Goal: Find specific page/section: Find specific page/section

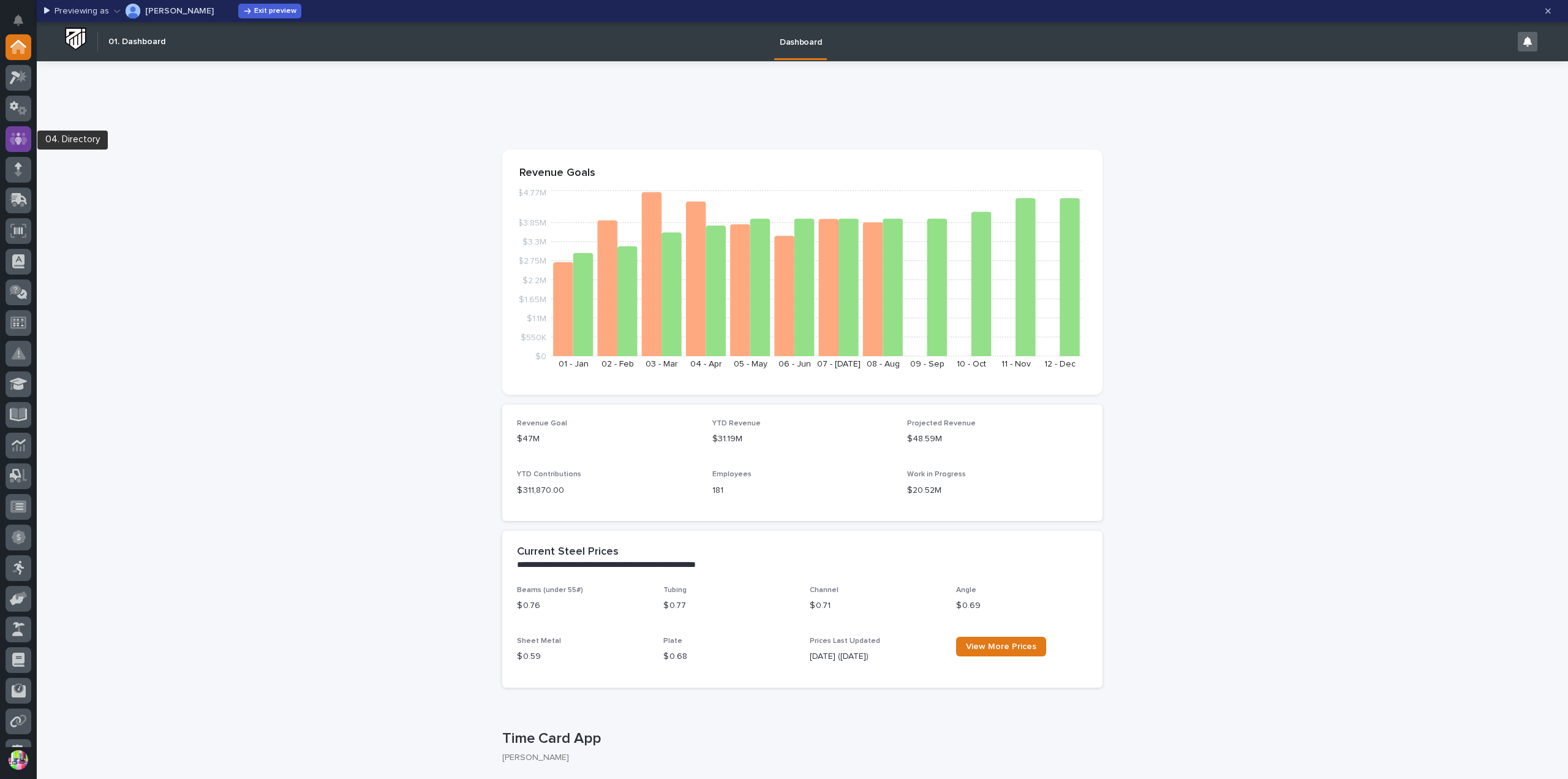
click at [16, 136] on icon at bounding box center [19, 138] width 18 height 14
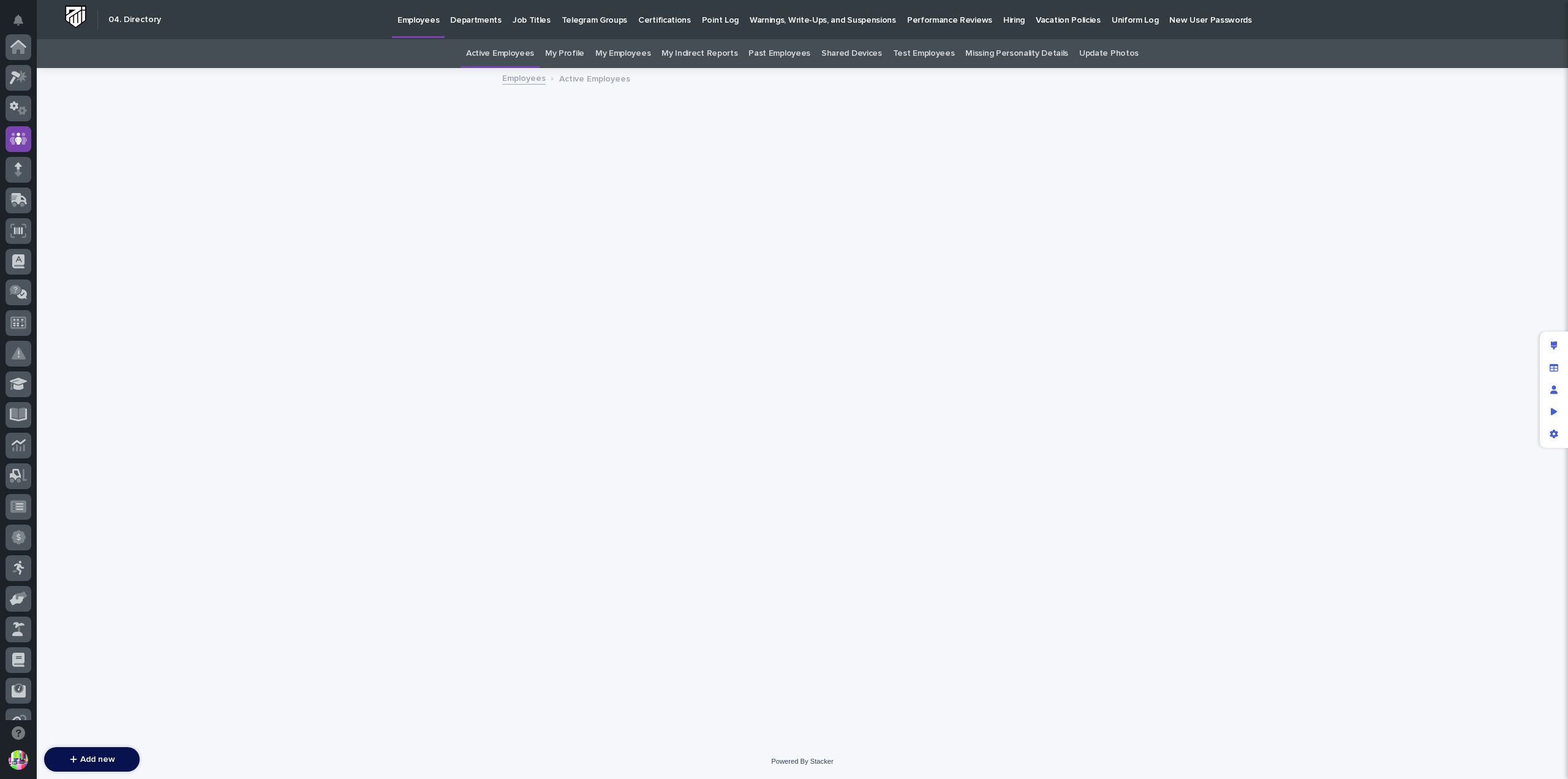
scroll to position [92, 0]
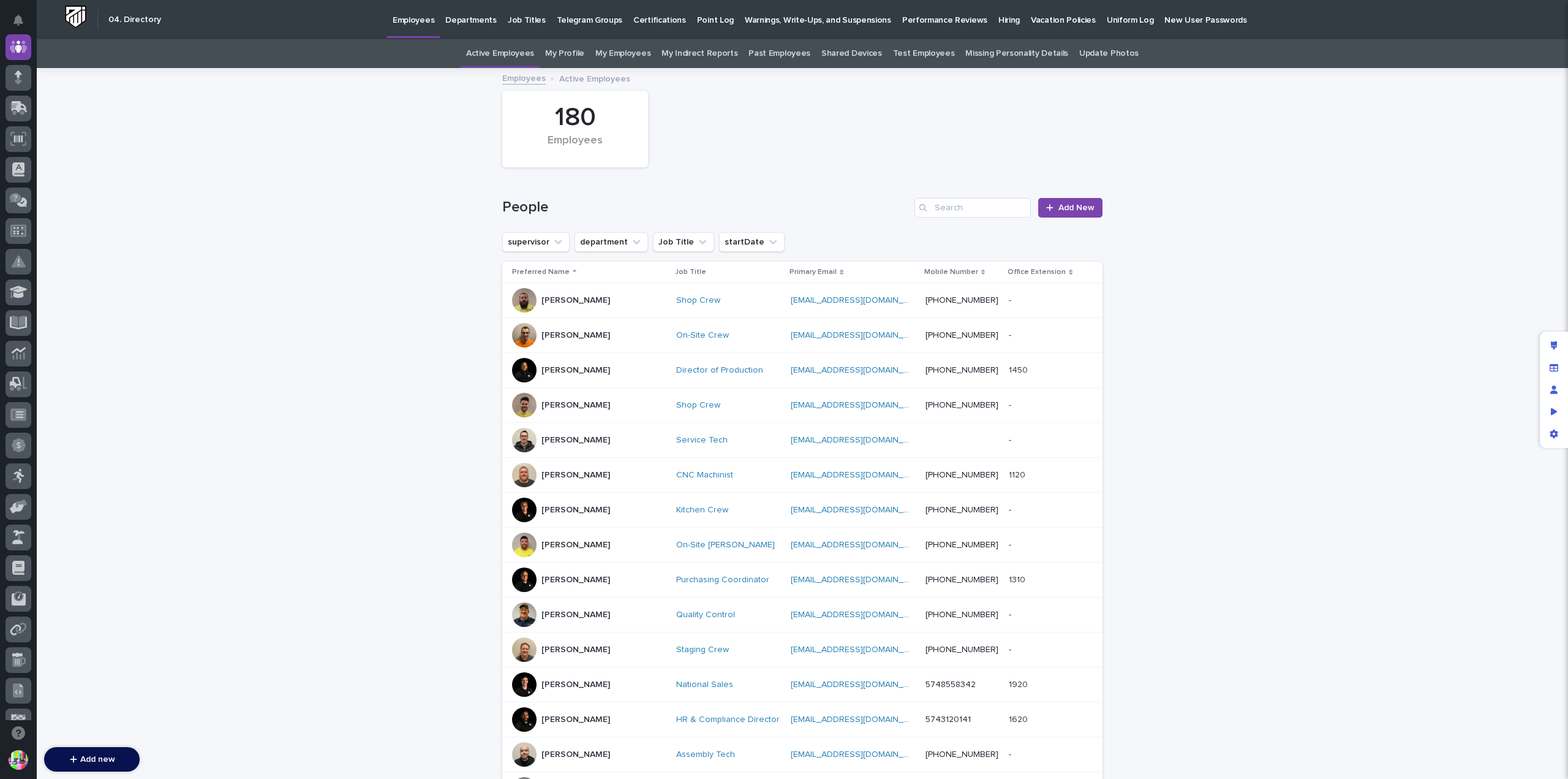
click at [771, 53] on link "Past Employees" at bounding box center [779, 54] width 62 height 29
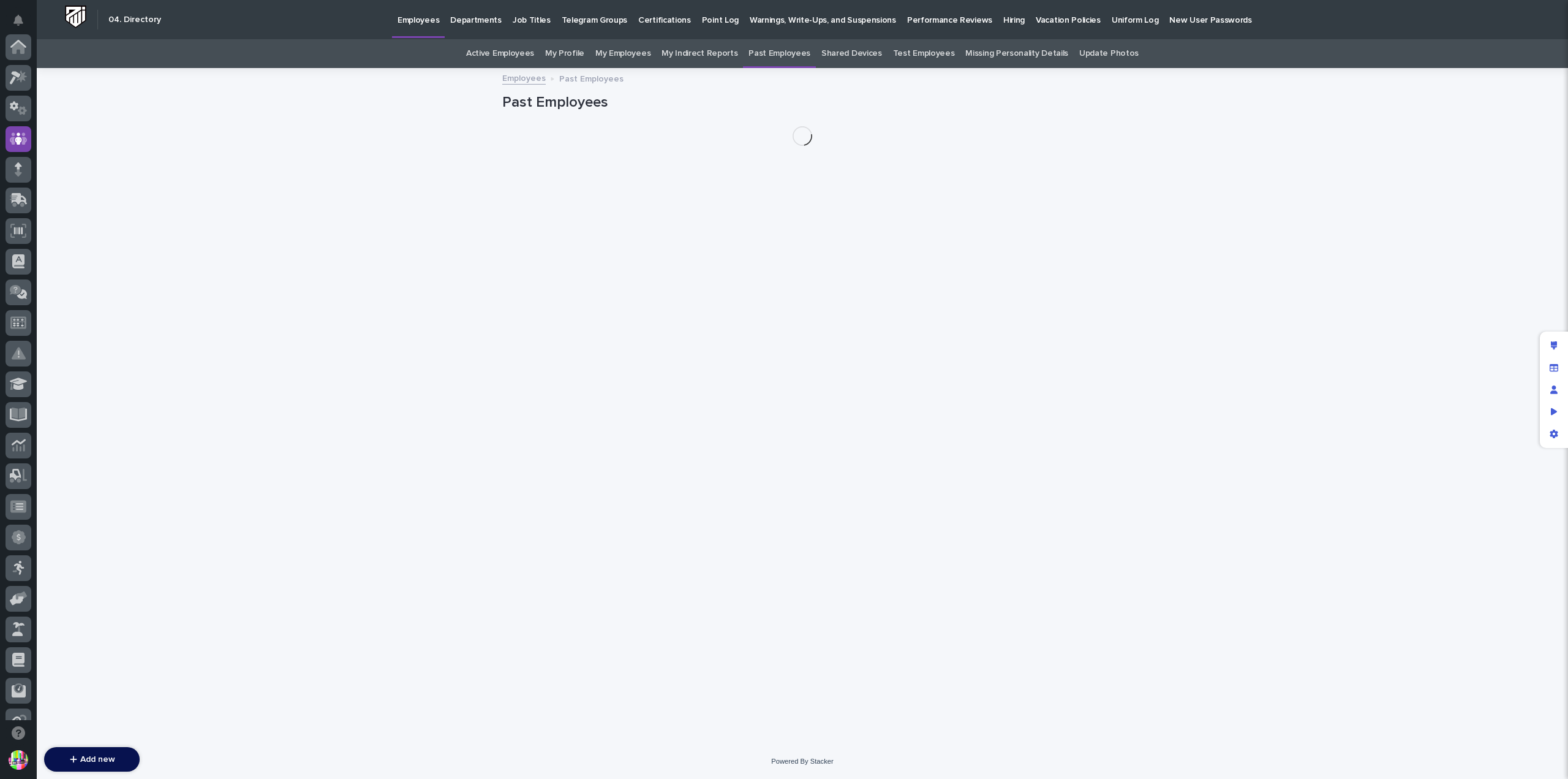
scroll to position [92, 0]
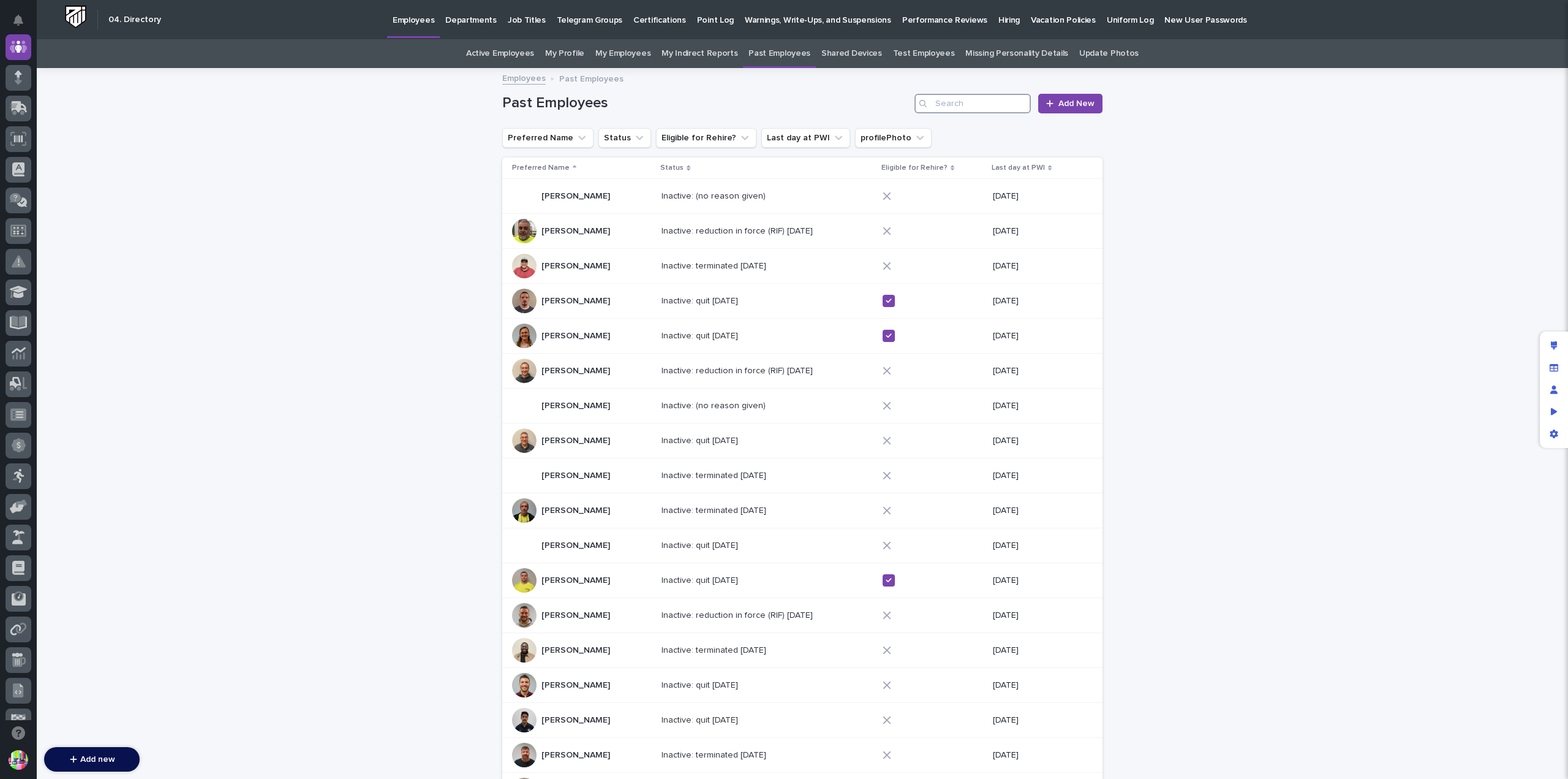
click at [952, 107] on input "Search" at bounding box center [972, 103] width 116 height 19
click at [554, 573] on p "[PERSON_NAME]" at bounding box center [577, 579] width 71 height 13
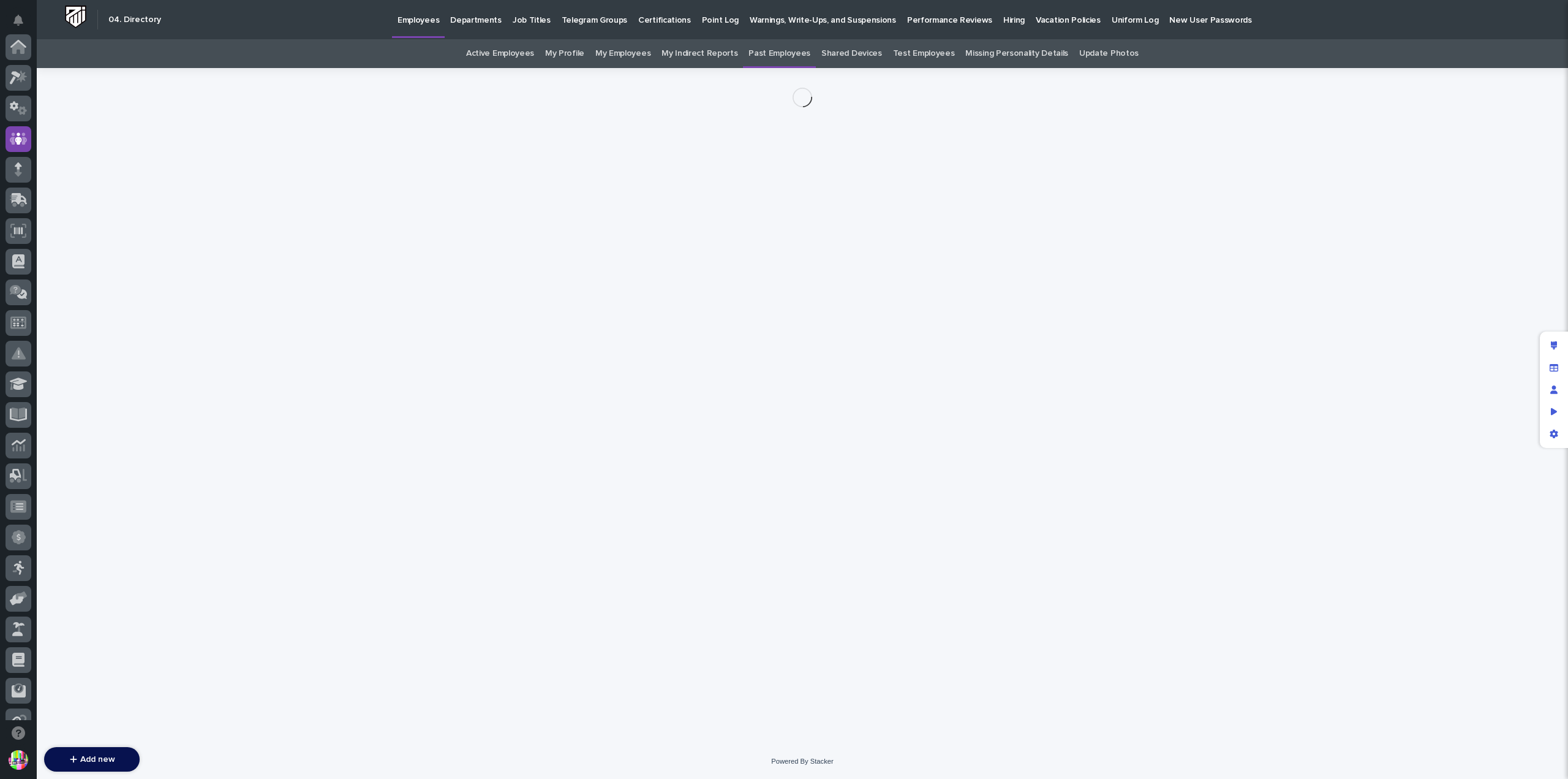
scroll to position [92, 0]
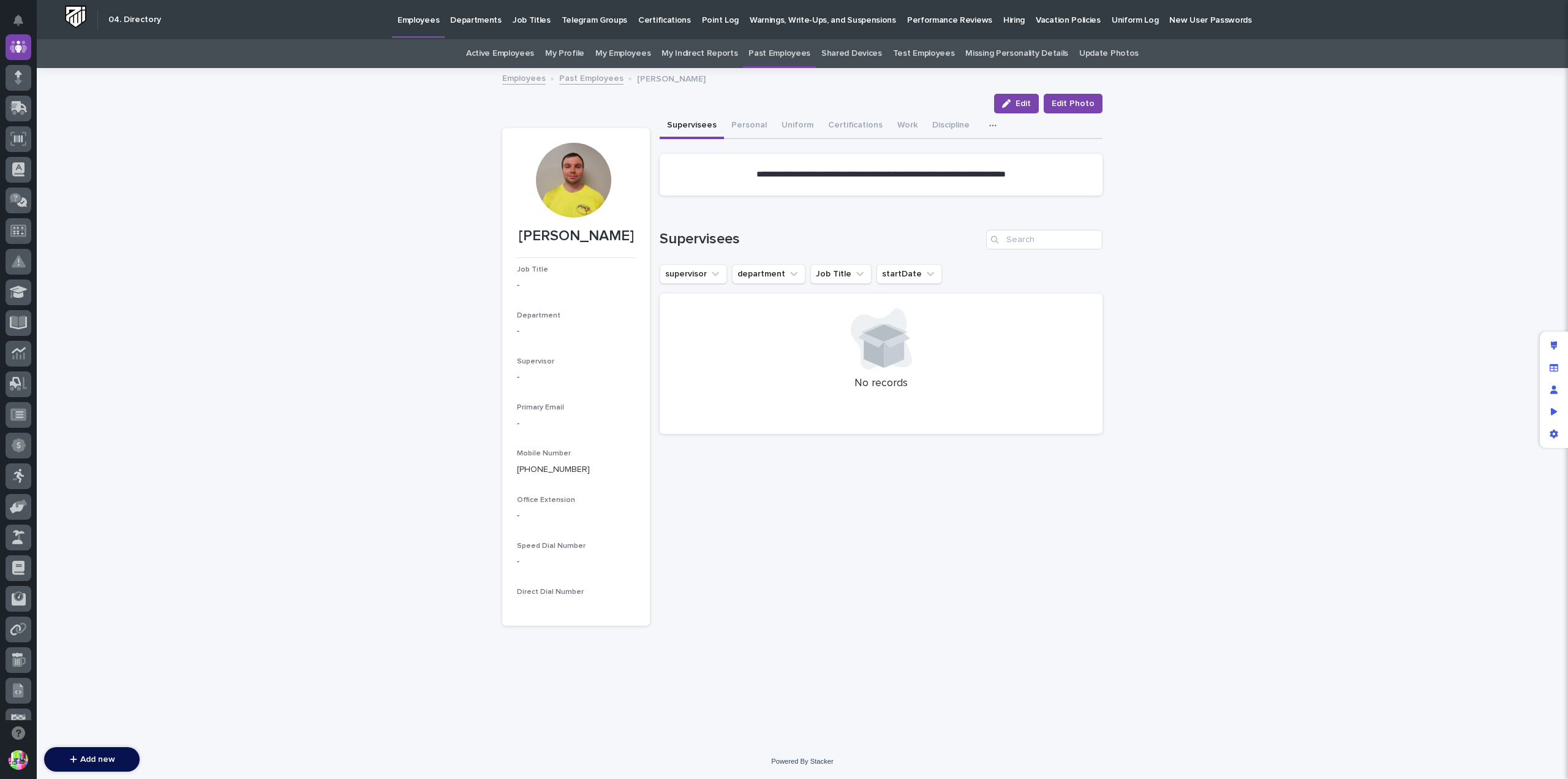
click at [573, 186] on div at bounding box center [573, 180] width 75 height 75
click at [1065, 100] on span "Edit Photo" at bounding box center [1073, 103] width 43 height 12
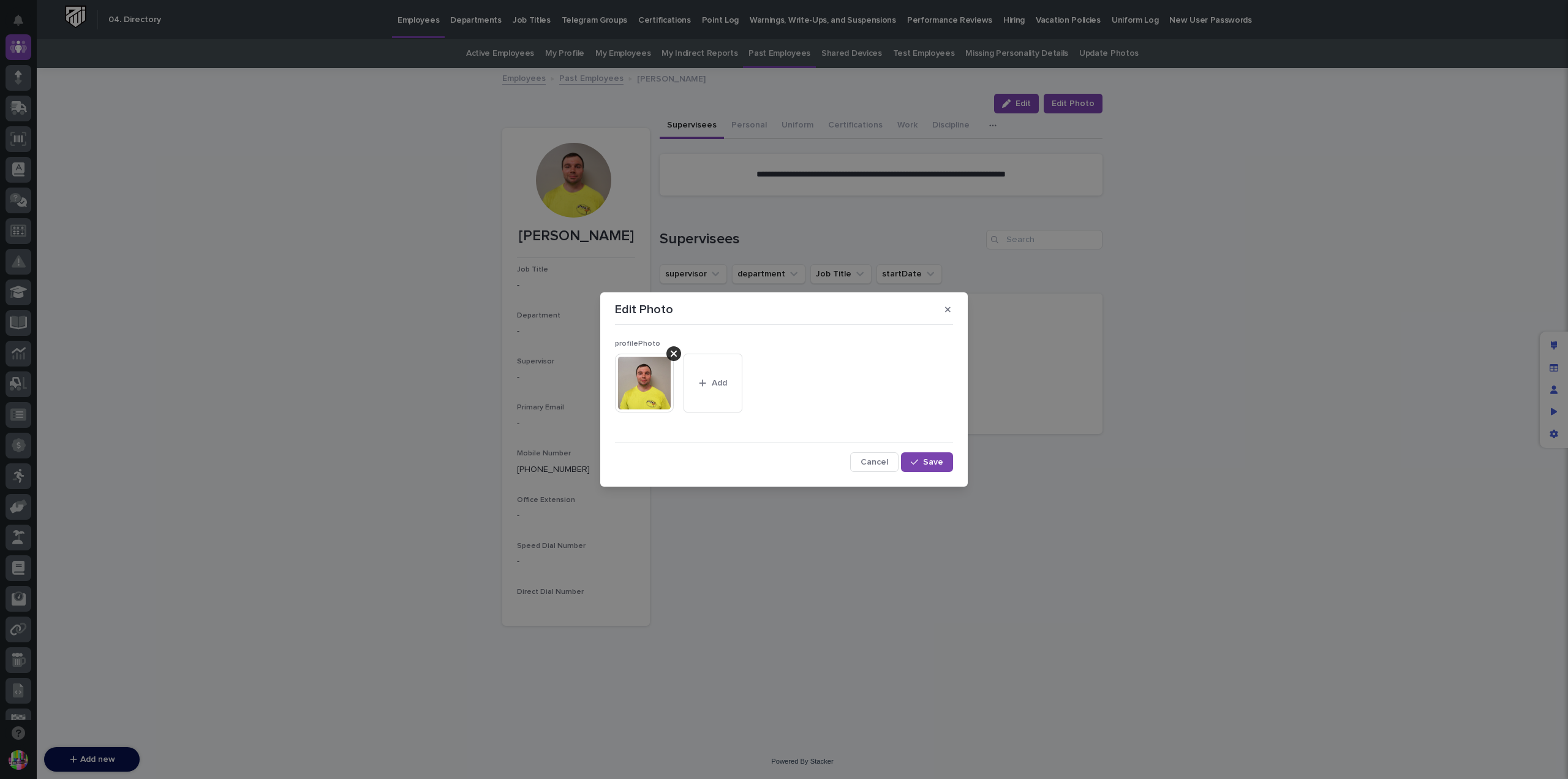
click at [650, 378] on img at bounding box center [644, 383] width 59 height 59
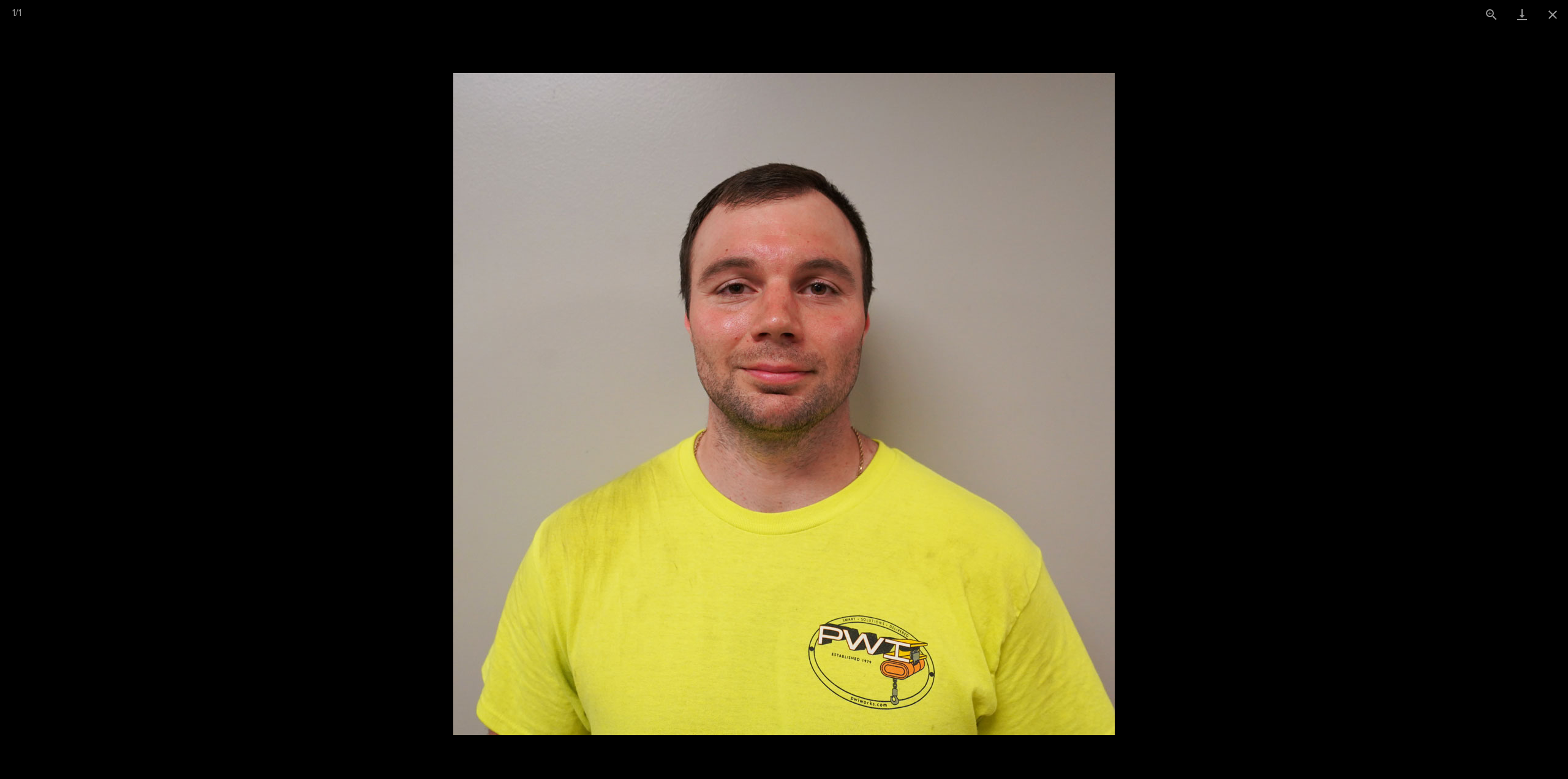
click at [1195, 243] on picture at bounding box center [784, 404] width 1568 height 750
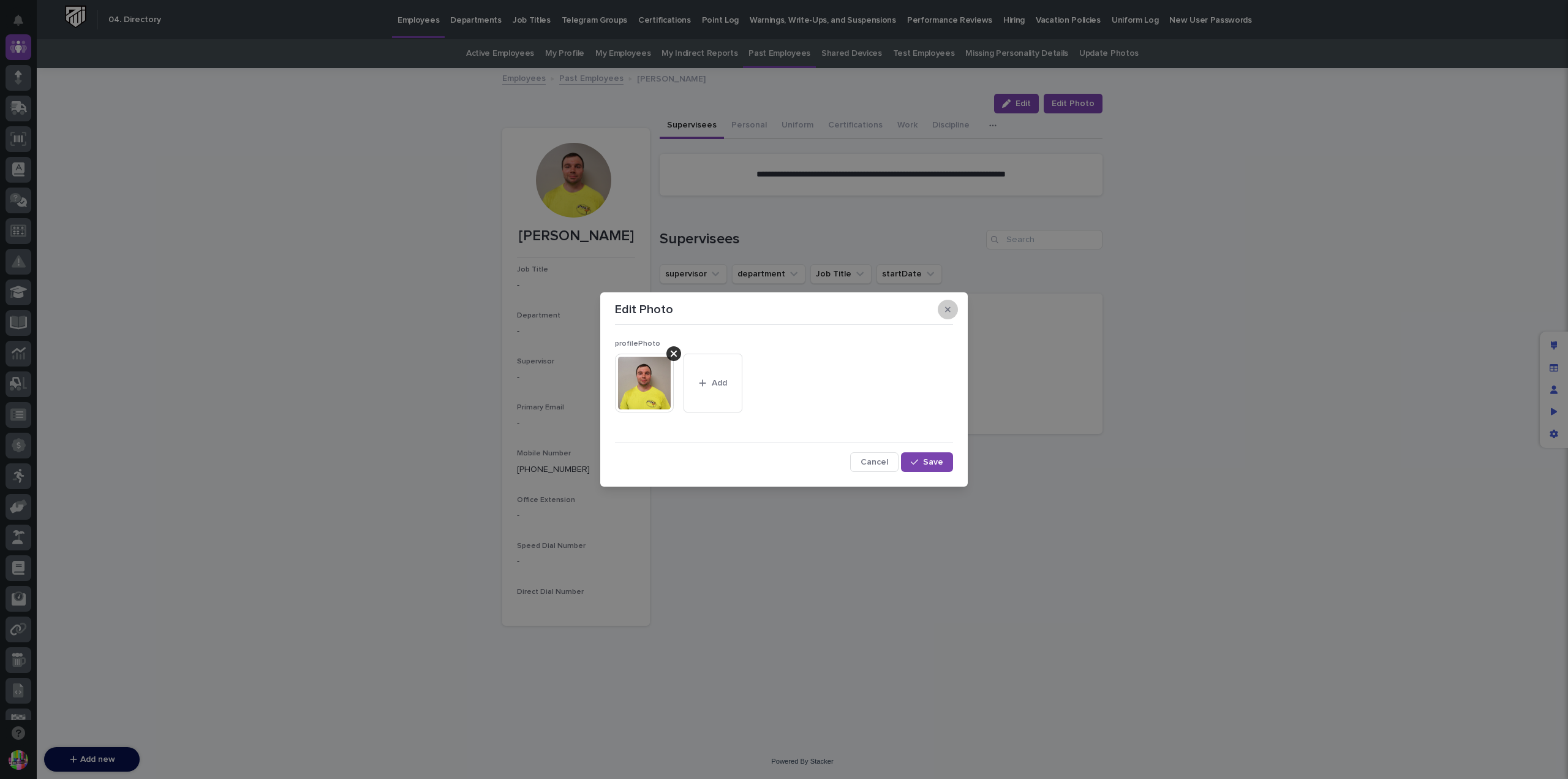
click at [951, 307] on button "button" at bounding box center [948, 309] width 20 height 19
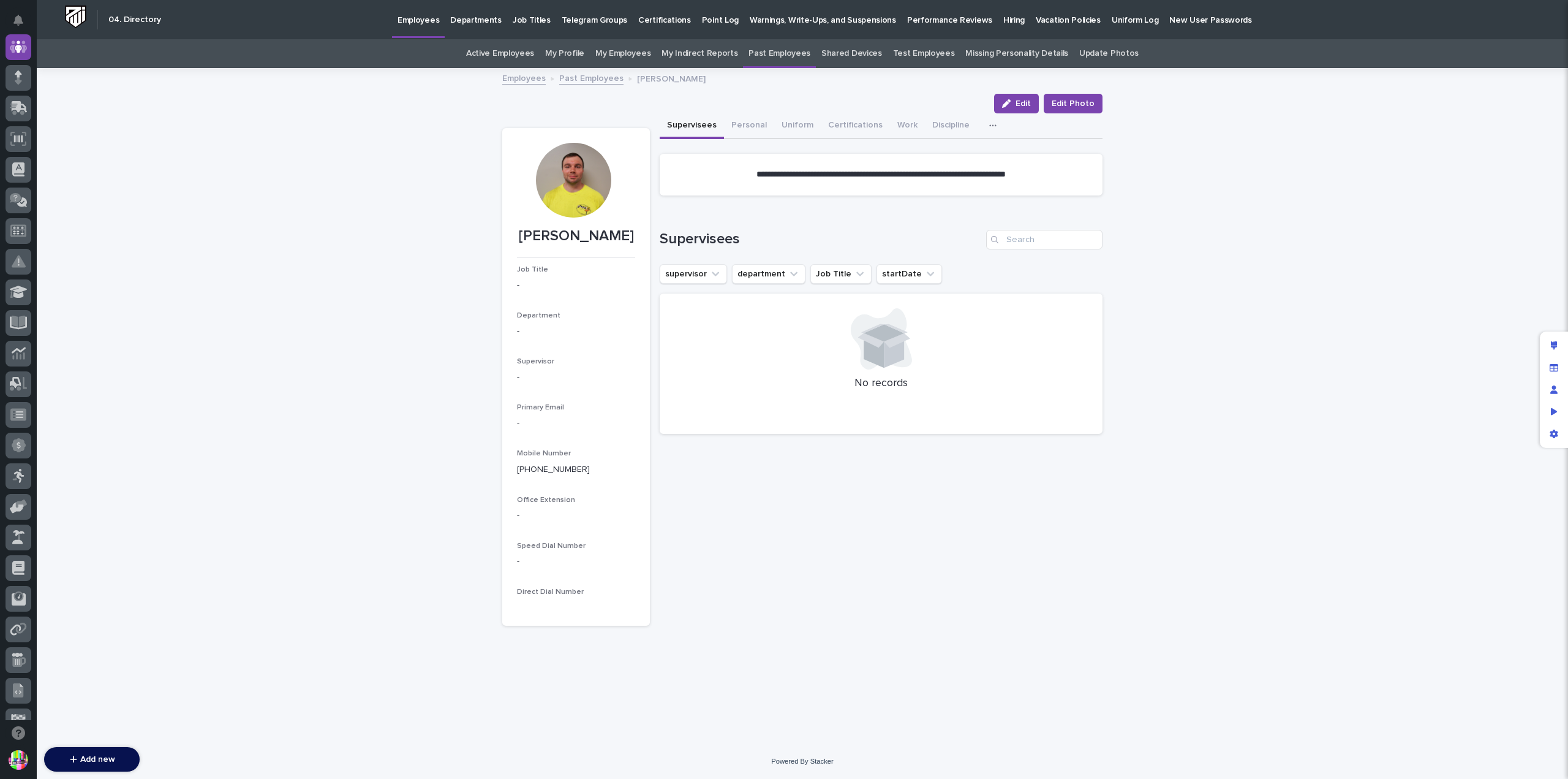
click at [989, 123] on icon "button" at bounding box center [993, 126] width 7 height 9
click at [1228, 130] on div "**********" at bounding box center [802, 406] width 1531 height 675
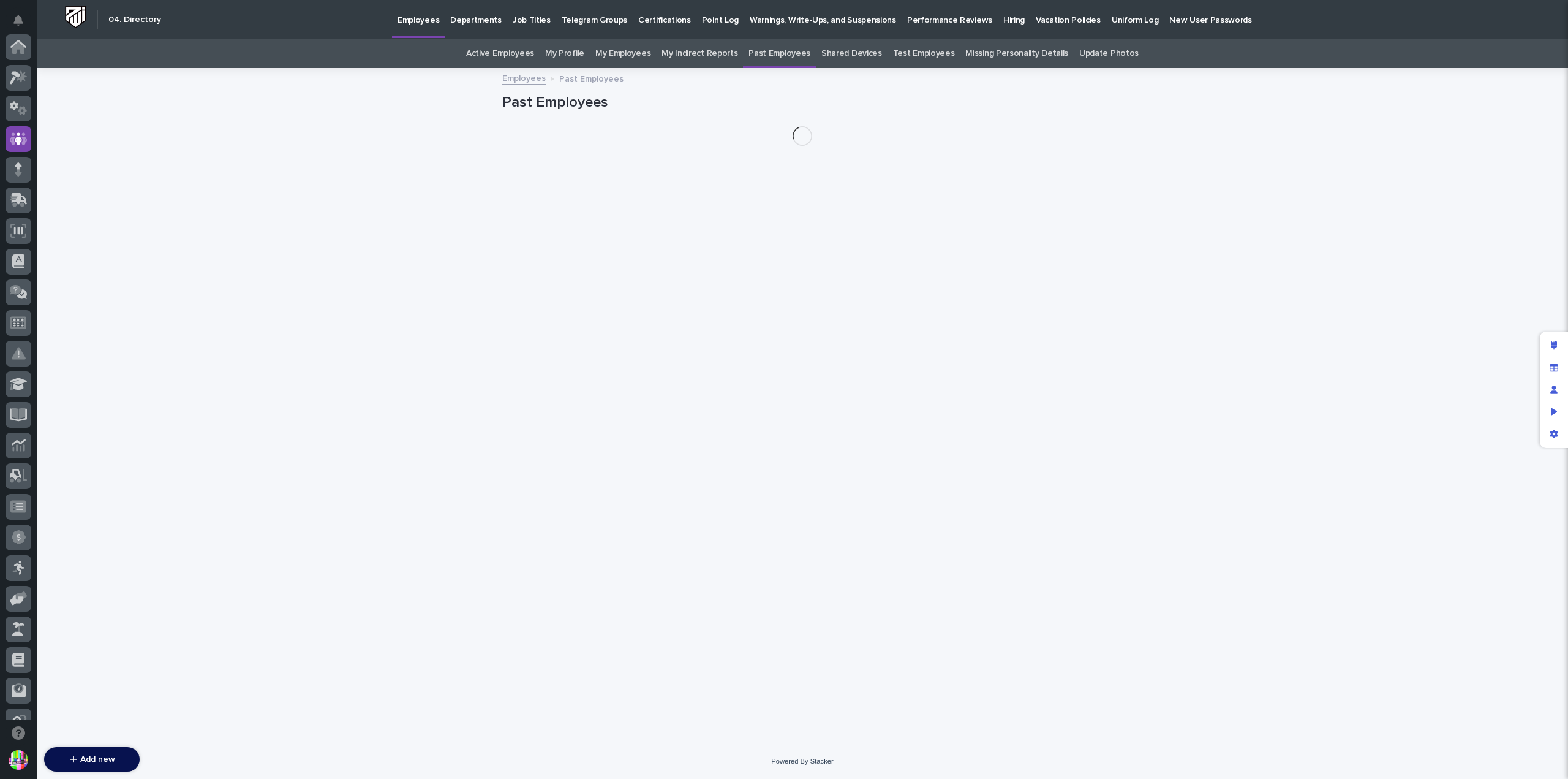
scroll to position [92, 0]
